Goal: Navigation & Orientation: Find specific page/section

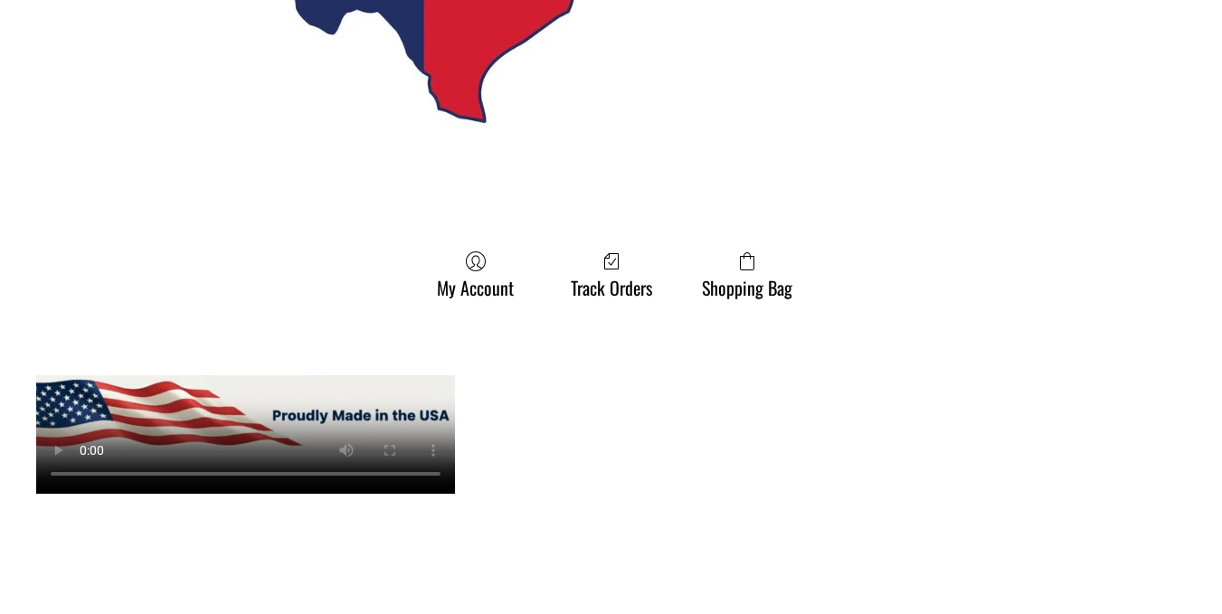
scroll to position [2443, 0]
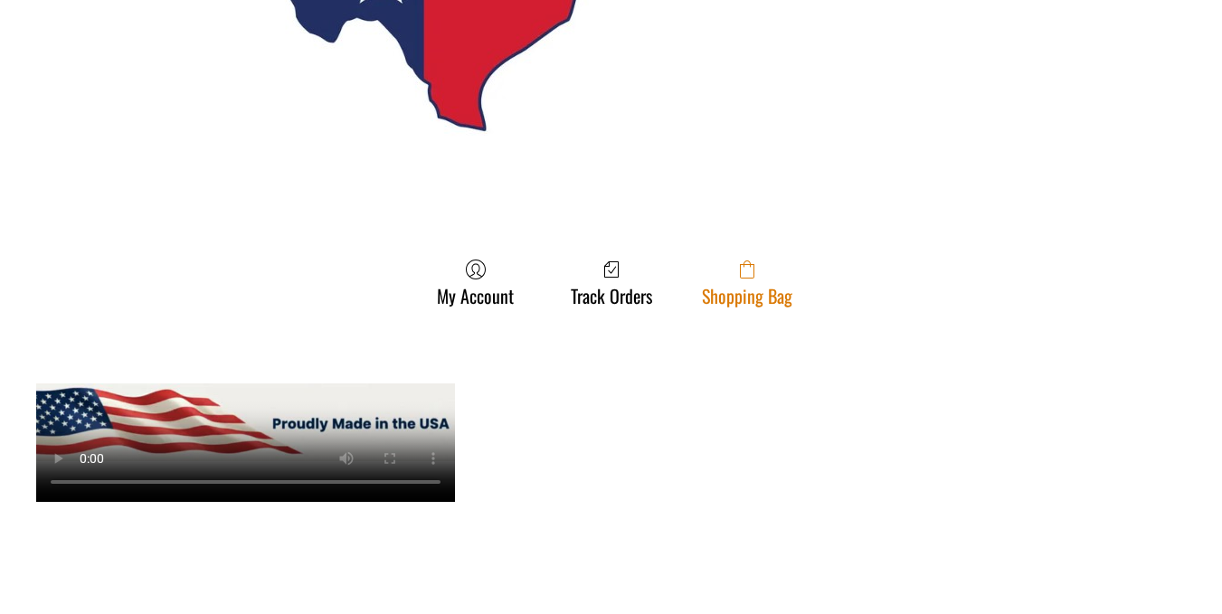
click at [752, 270] on link "Shopping Bag" at bounding box center [747, 283] width 109 height 48
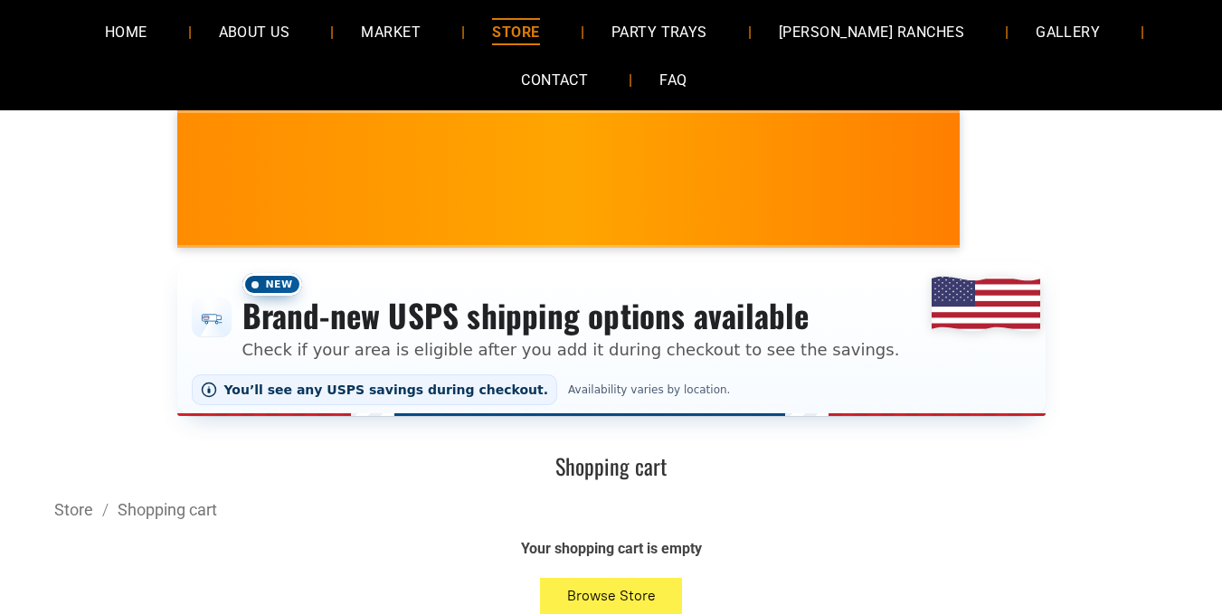
scroll to position [127, 0]
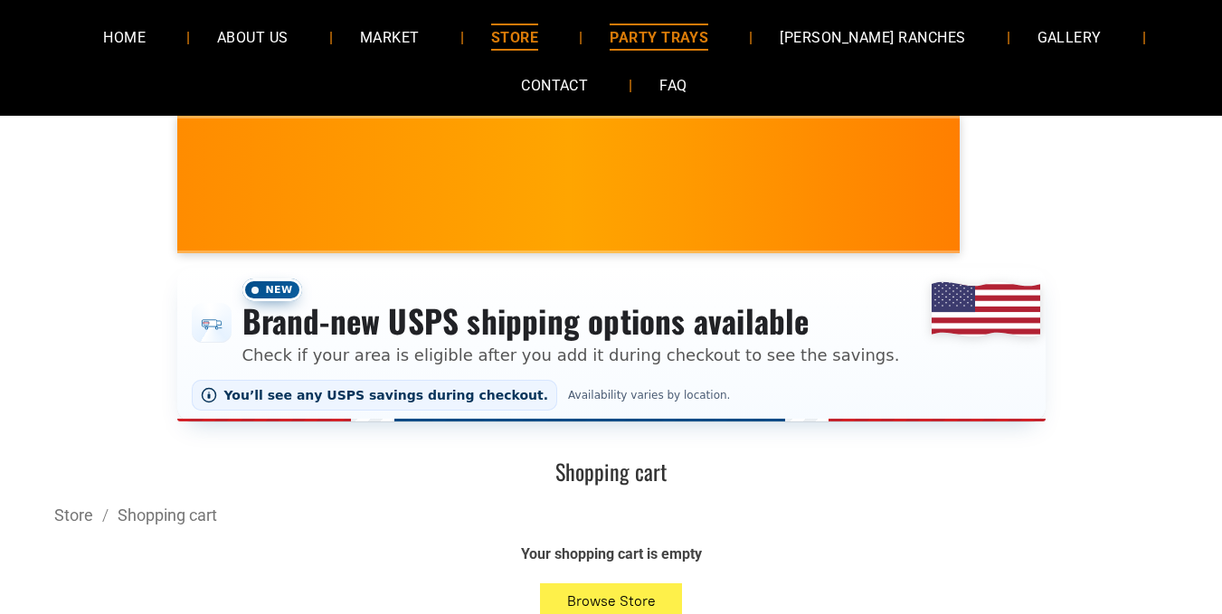
click at [684, 49] on span "PARTY TRAYS" at bounding box center [659, 37] width 99 height 26
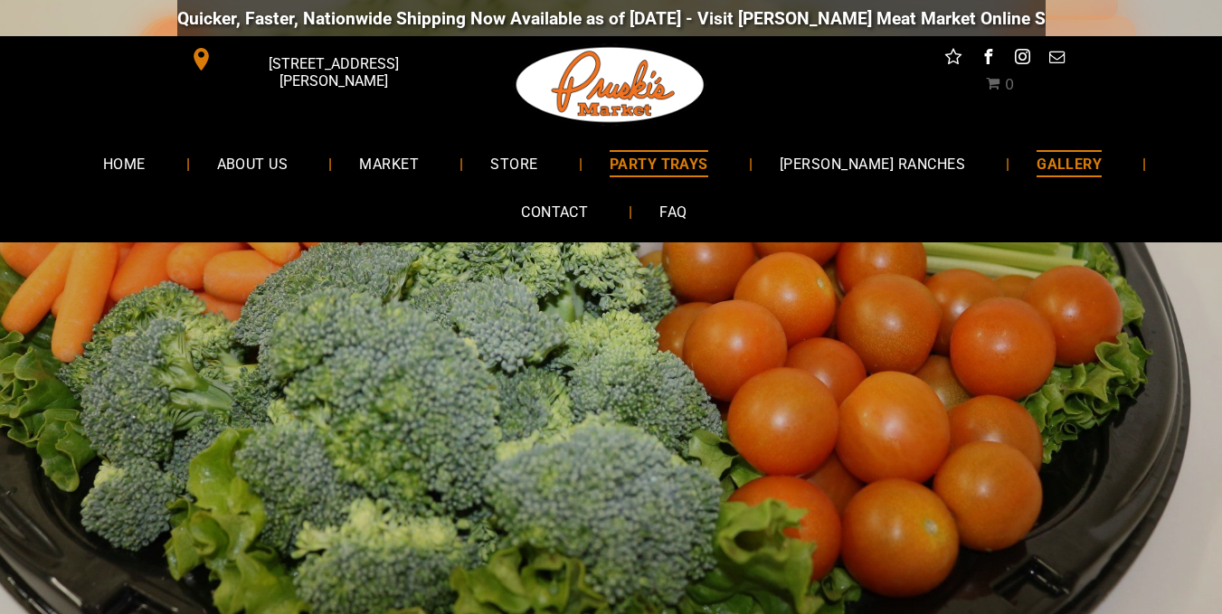
click at [1041, 172] on span "GALLERY" at bounding box center [1068, 163] width 65 height 26
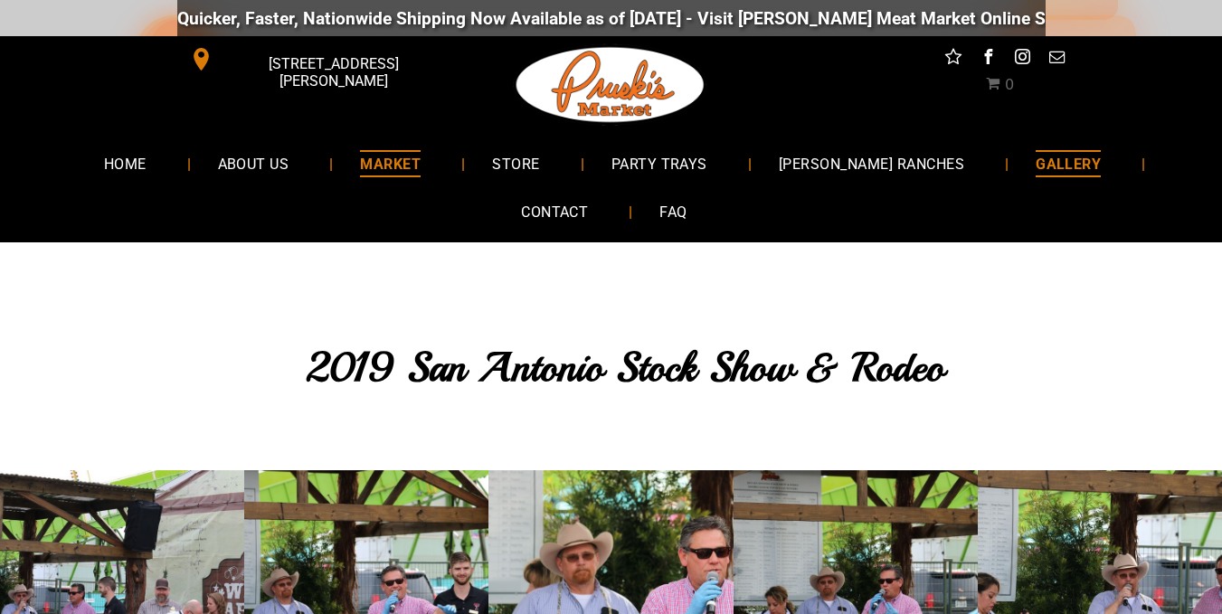
click at [421, 166] on span "MARKET" at bounding box center [390, 163] width 61 height 26
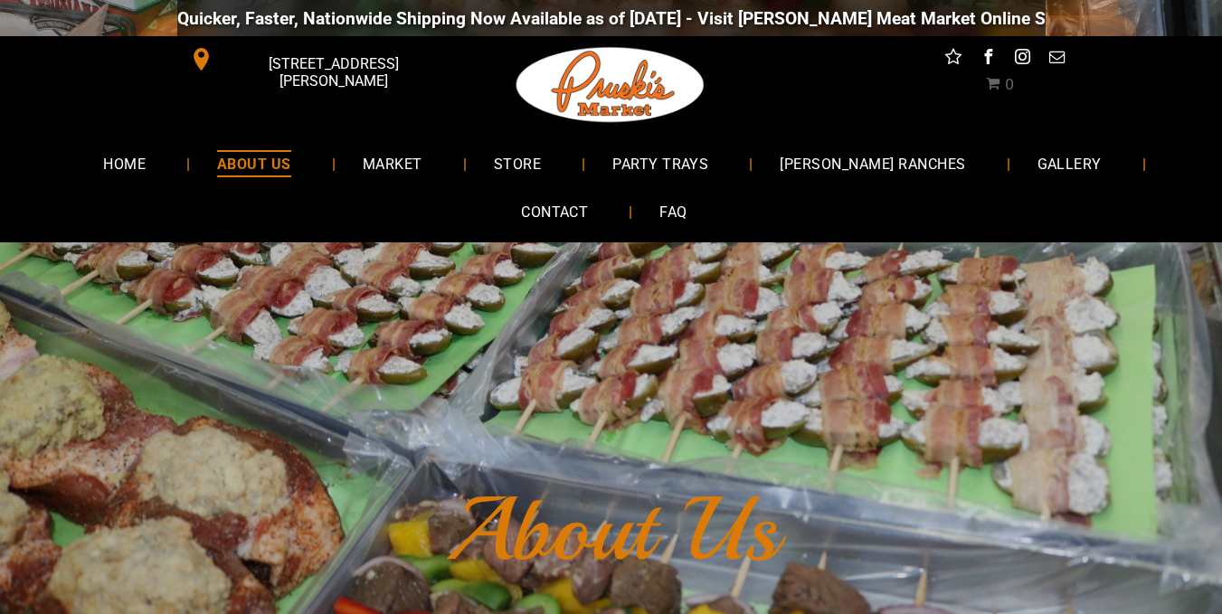
click at [641, 474] on font "About Us" at bounding box center [611, 530] width 333 height 112
